Goal: Task Accomplishment & Management: Complete application form

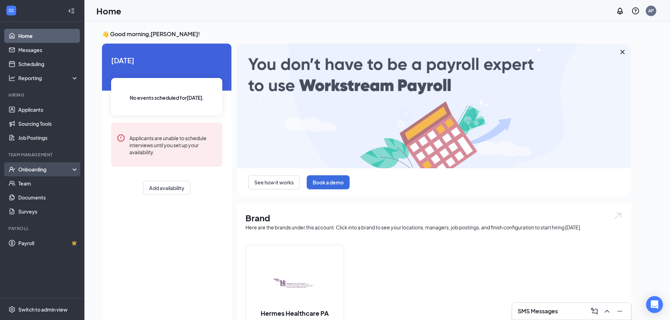
click at [47, 167] on div "Onboarding" at bounding box center [45, 169] width 54 height 7
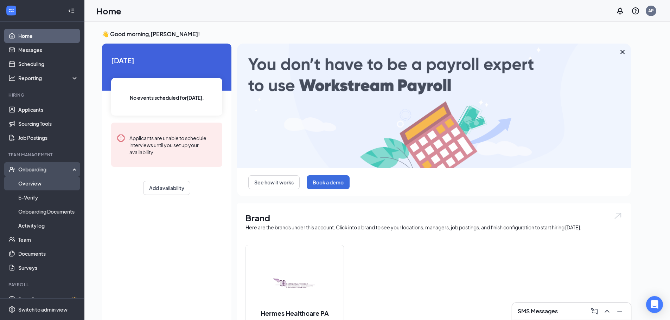
click at [45, 185] on link "Overview" at bounding box center [48, 184] width 60 height 14
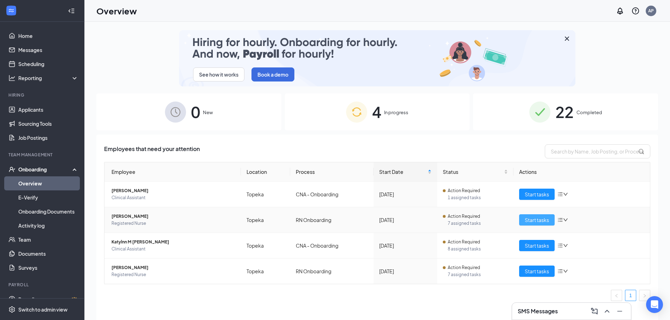
click at [541, 221] on span "Start tasks" at bounding box center [537, 220] width 24 height 8
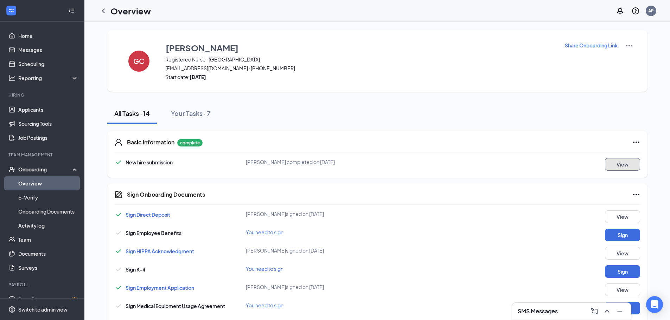
click at [611, 163] on button "View" at bounding box center [622, 164] width 35 height 13
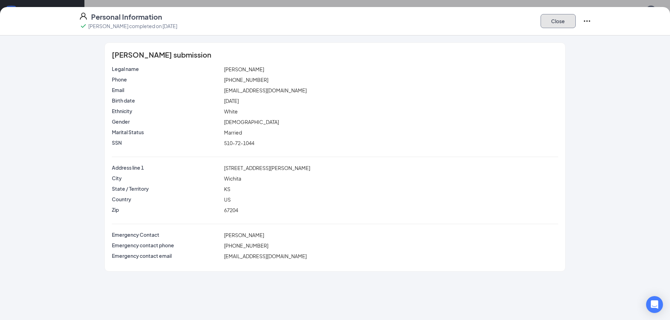
click at [559, 23] on button "Close" at bounding box center [558, 21] width 35 height 14
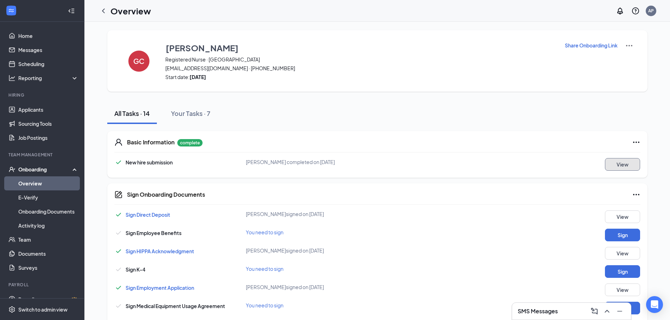
click at [629, 164] on button "View" at bounding box center [622, 164] width 35 height 13
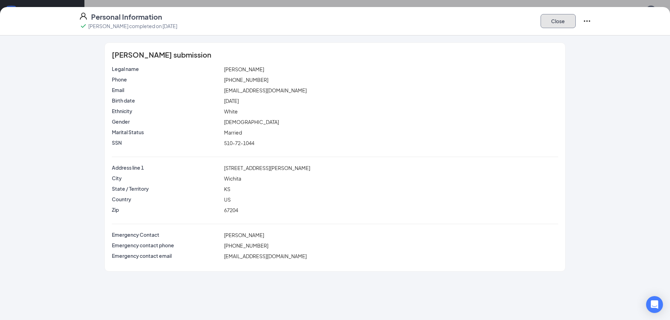
click at [552, 22] on button "Close" at bounding box center [558, 21] width 35 height 14
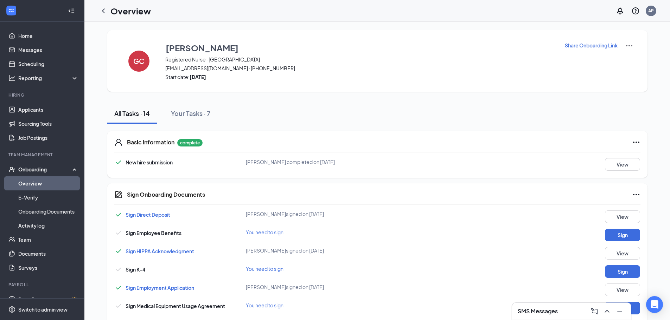
drag, startPoint x: 107, startPoint y: 9, endPoint x: 117, endPoint y: 21, distance: 15.4
click at [107, 10] on icon "ChevronLeft" at bounding box center [103, 11] width 8 height 8
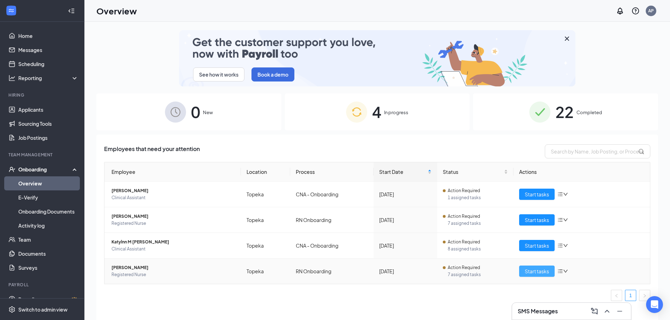
click at [543, 274] on span "Start tasks" at bounding box center [537, 272] width 24 height 8
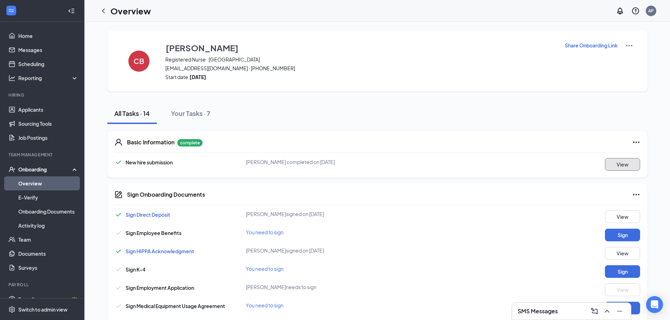
click at [637, 162] on button "View" at bounding box center [622, 164] width 35 height 13
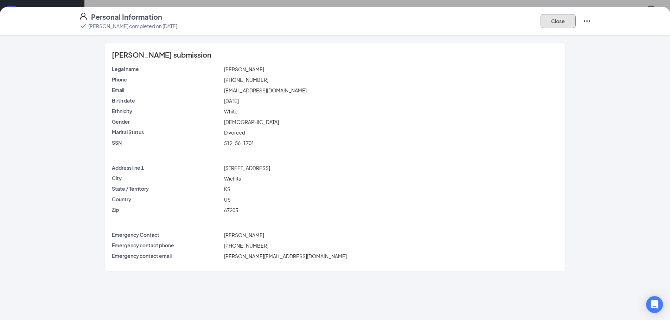
click at [559, 25] on button "Close" at bounding box center [558, 21] width 35 height 14
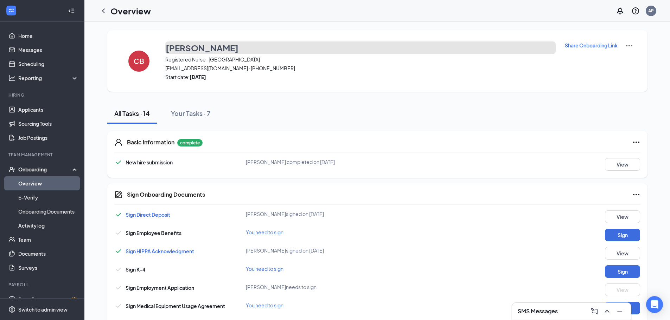
click at [175, 45] on h3 "[PERSON_NAME]" at bounding box center [202, 48] width 73 height 12
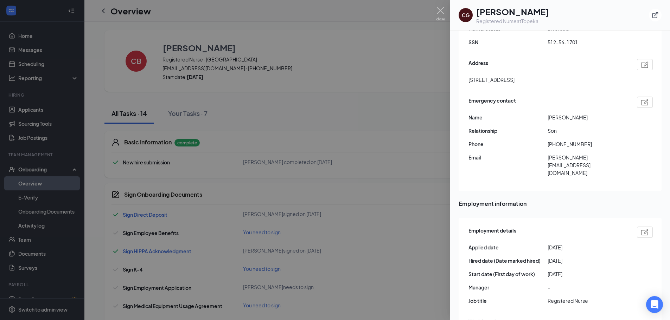
scroll to position [246, 0]
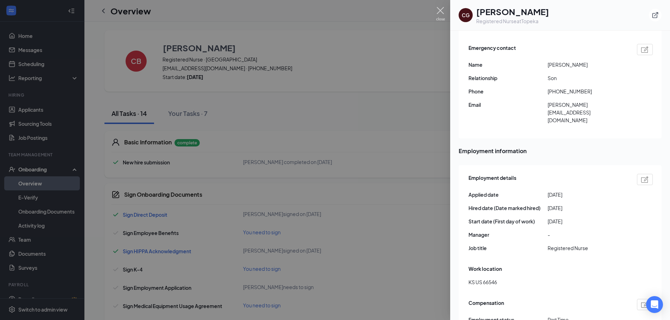
click at [440, 9] on img at bounding box center [440, 14] width 9 height 14
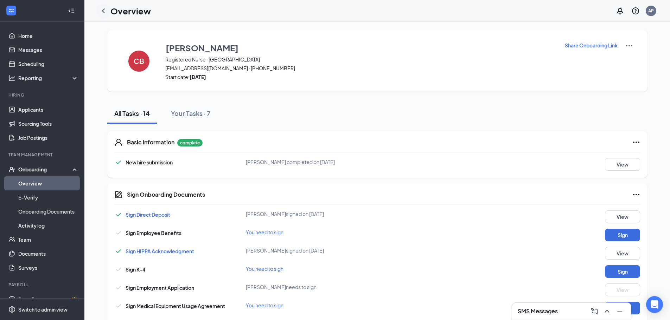
click at [101, 8] on icon "ChevronLeft" at bounding box center [103, 11] width 8 height 8
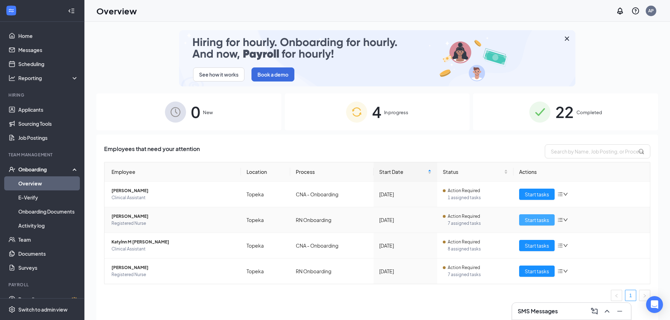
click at [542, 220] on span "Start tasks" at bounding box center [537, 220] width 24 height 8
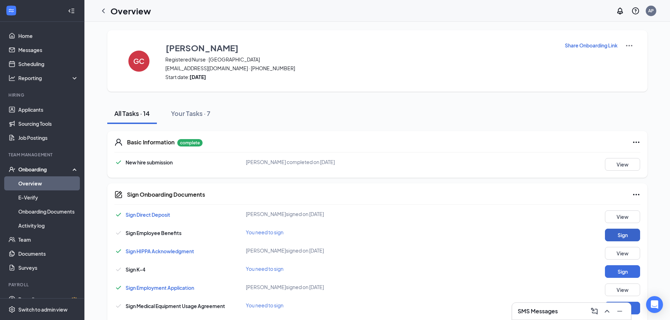
click at [614, 235] on button "Sign" at bounding box center [622, 235] width 35 height 13
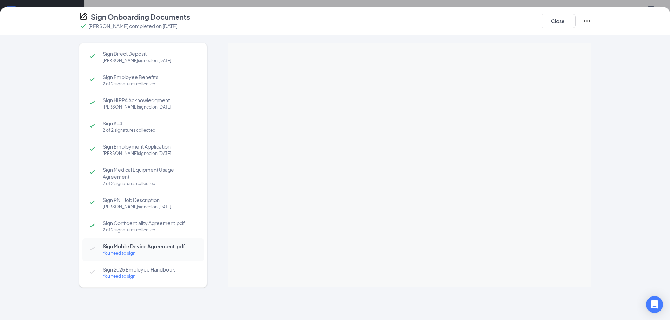
click at [133, 273] on span "Sign 2025 Employee Handbook" at bounding box center [150, 269] width 94 height 7
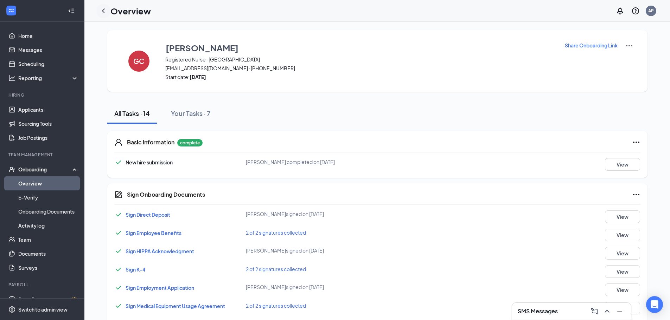
click at [106, 13] on icon "ChevronLeft" at bounding box center [103, 11] width 8 height 8
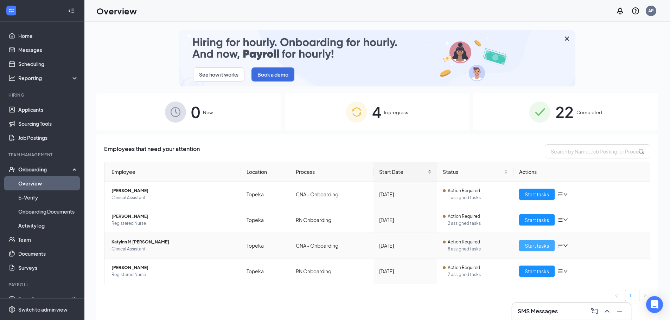
click at [547, 246] on span "Start tasks" at bounding box center [537, 246] width 24 height 8
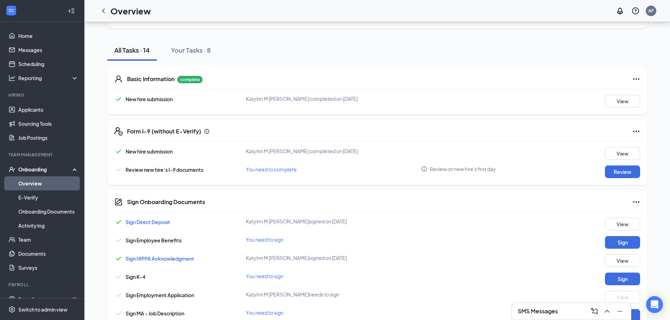
scroll to position [70, 0]
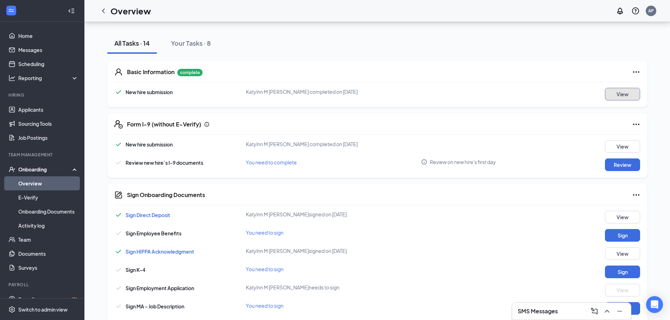
click at [619, 96] on button "View" at bounding box center [622, 94] width 35 height 13
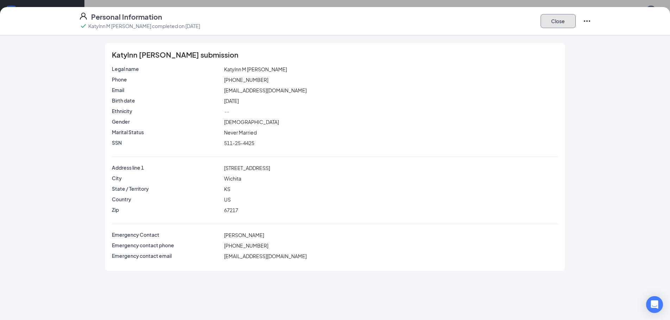
click at [562, 19] on button "Close" at bounding box center [558, 21] width 35 height 14
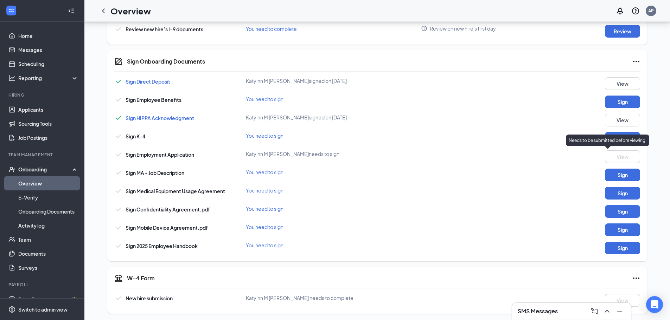
scroll to position [206, 0]
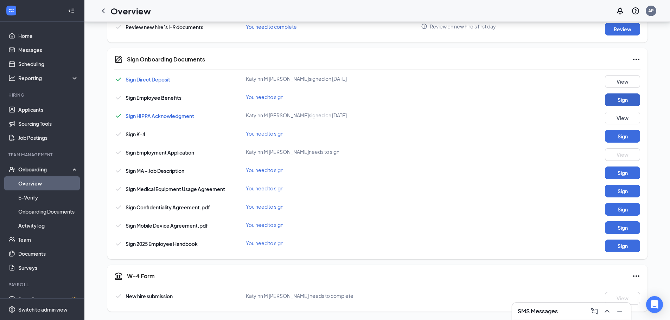
click at [625, 96] on button "Sign" at bounding box center [622, 100] width 35 height 13
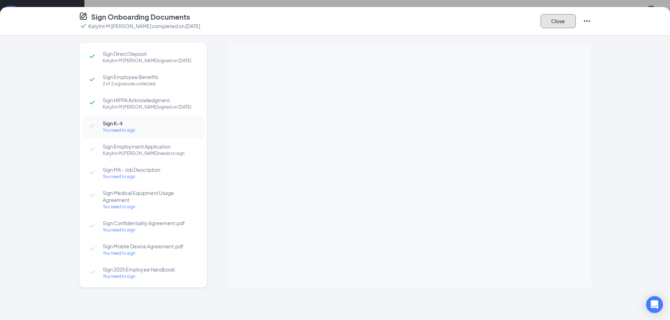
click at [555, 25] on button "Close" at bounding box center [558, 21] width 35 height 14
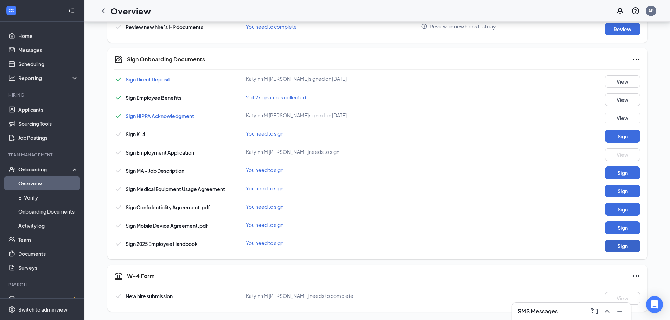
click at [626, 245] on button "Sign" at bounding box center [622, 246] width 35 height 13
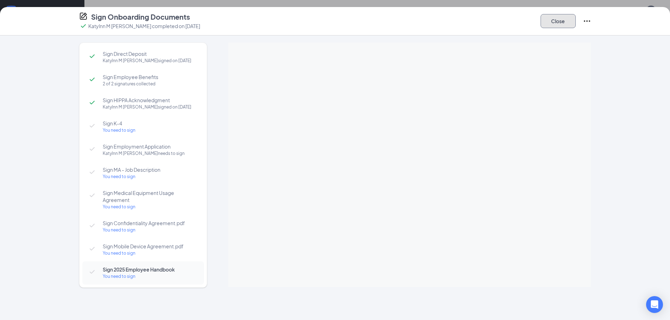
click at [566, 15] on button "Close" at bounding box center [558, 21] width 35 height 14
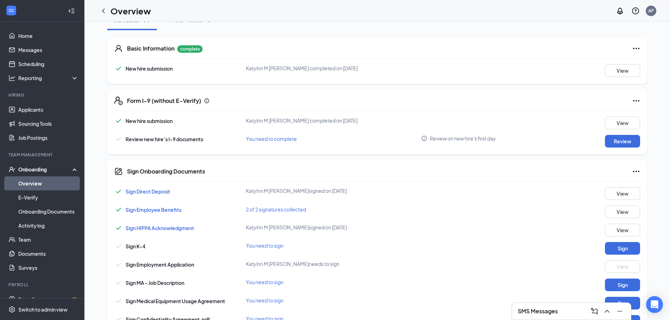
scroll to position [0, 0]
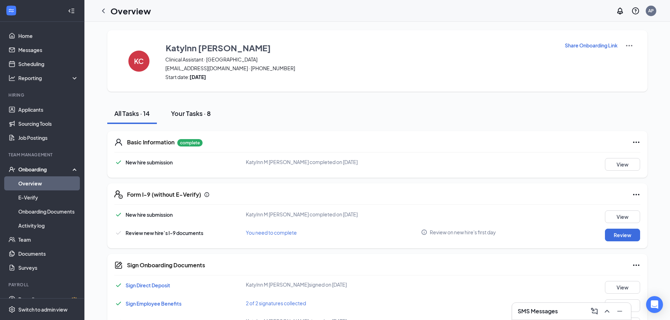
click at [191, 113] on div "Your Tasks · 8" at bounding box center [191, 113] width 40 height 9
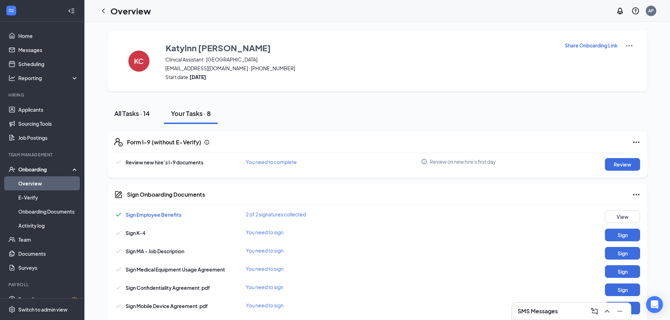
click at [129, 113] on div "All Tasks · 14" at bounding box center [132, 113] width 36 height 9
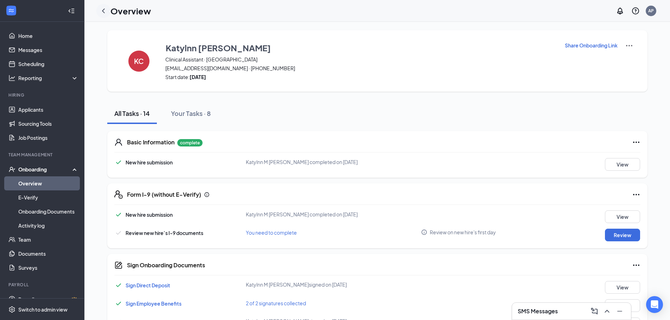
click at [101, 9] on icon "ChevronLeft" at bounding box center [103, 11] width 8 height 8
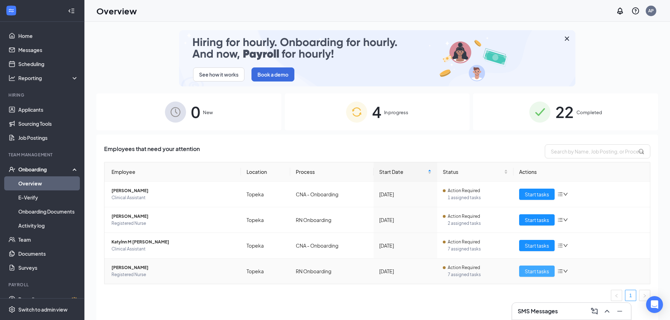
click at [537, 274] on span "Start tasks" at bounding box center [537, 272] width 24 height 8
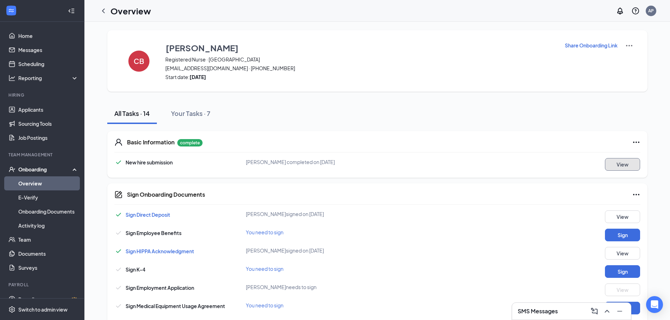
click at [631, 168] on button "View" at bounding box center [622, 164] width 35 height 13
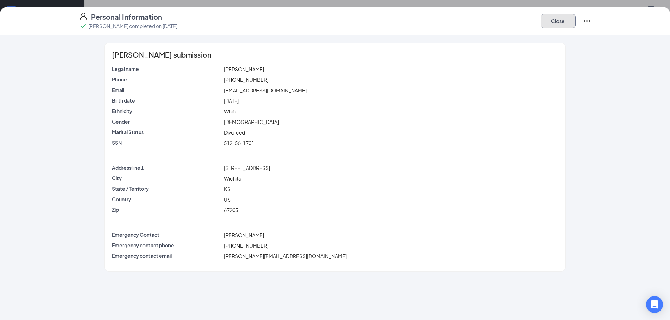
click at [550, 19] on button "Close" at bounding box center [558, 21] width 35 height 14
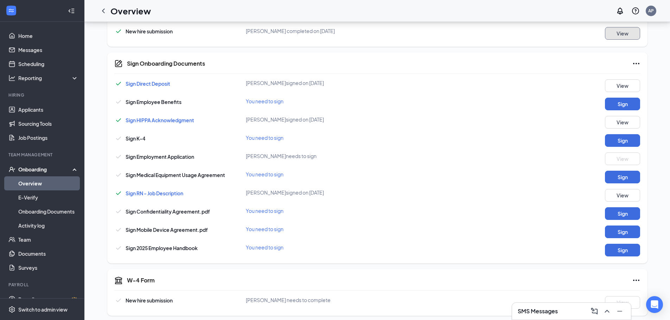
scroll to position [141, 0]
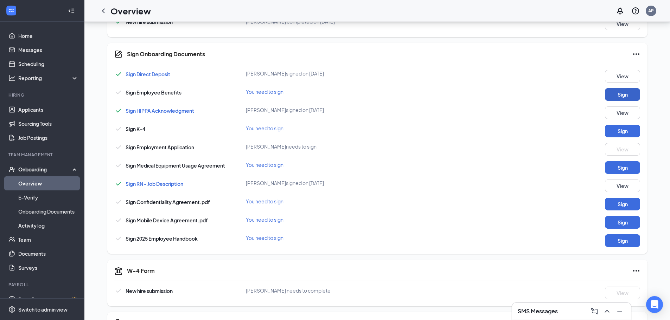
click at [609, 94] on button "Sign" at bounding box center [622, 94] width 35 height 13
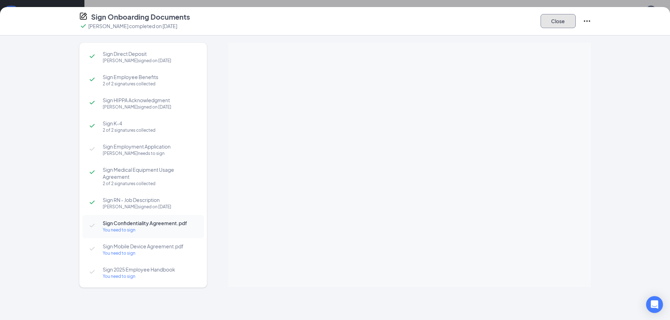
click at [566, 23] on button "Close" at bounding box center [558, 21] width 35 height 14
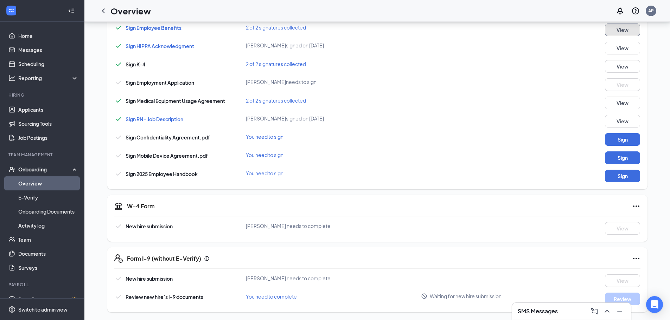
scroll to position [206, 0]
click at [105, 9] on icon "ChevronLeft" at bounding box center [103, 11] width 8 height 8
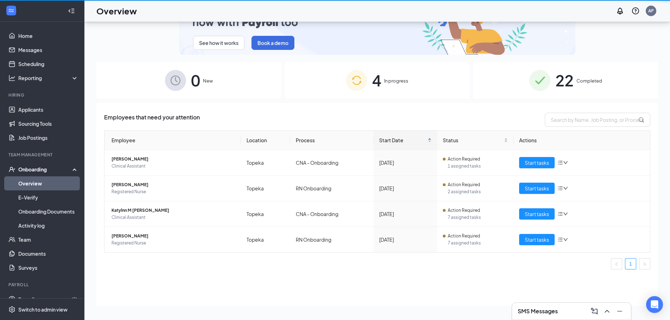
scroll to position [32, 0]
